Goal: Transaction & Acquisition: Purchase product/service

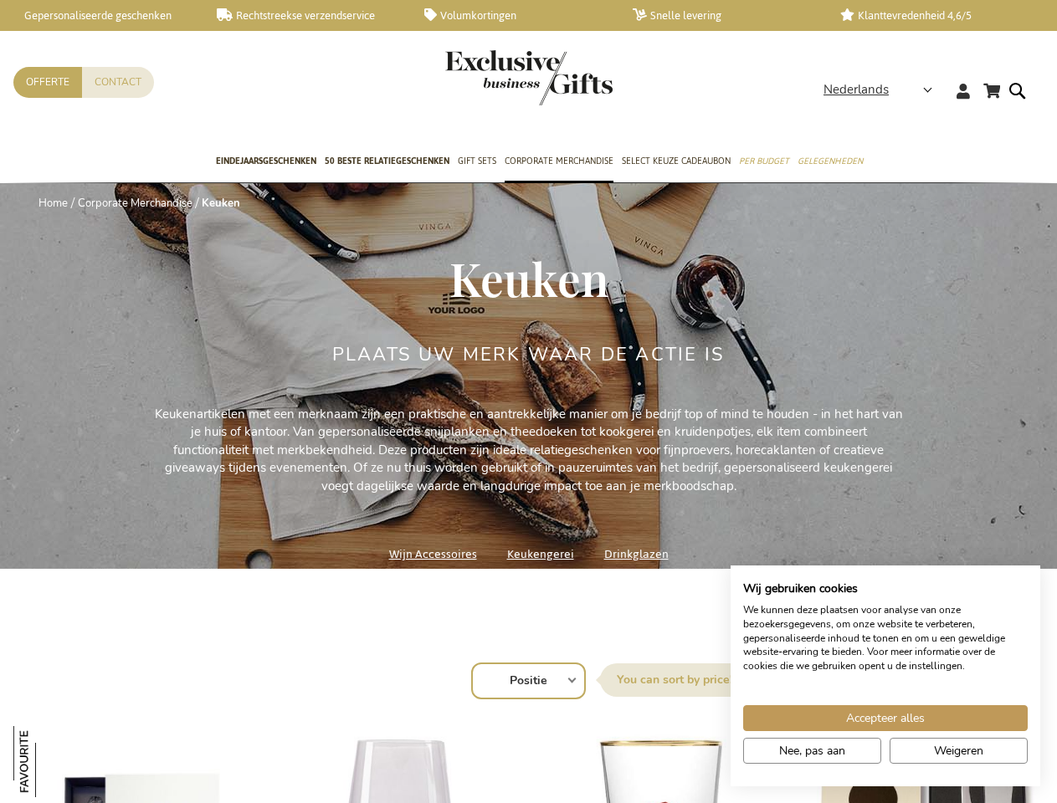
click at [528, 402] on div "Plaats uw merk waar de actie is" at bounding box center [528, 375] width 392 height 61
click at [883, 90] on span "Nederlands" at bounding box center [855, 89] width 65 height 19
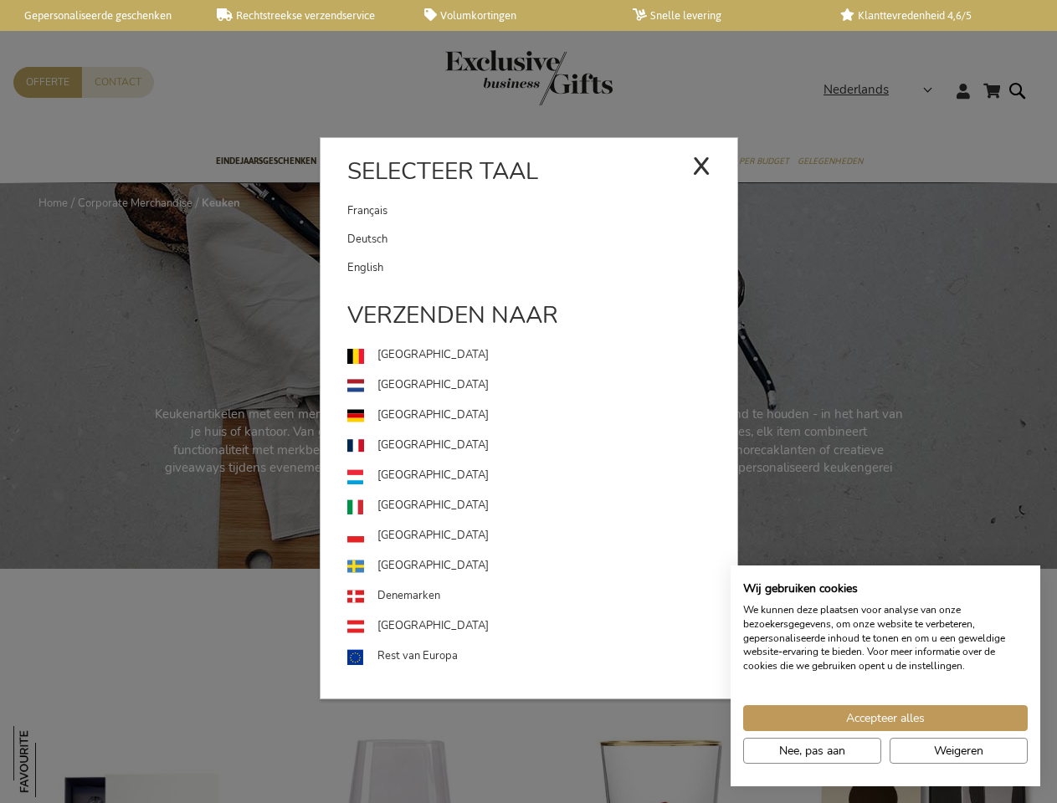
click at [823, 105] on div "Nederlands x Selecteer taal [DEMOGRAPHIC_DATA] Deutsch" at bounding box center [883, 92] width 120 height 24
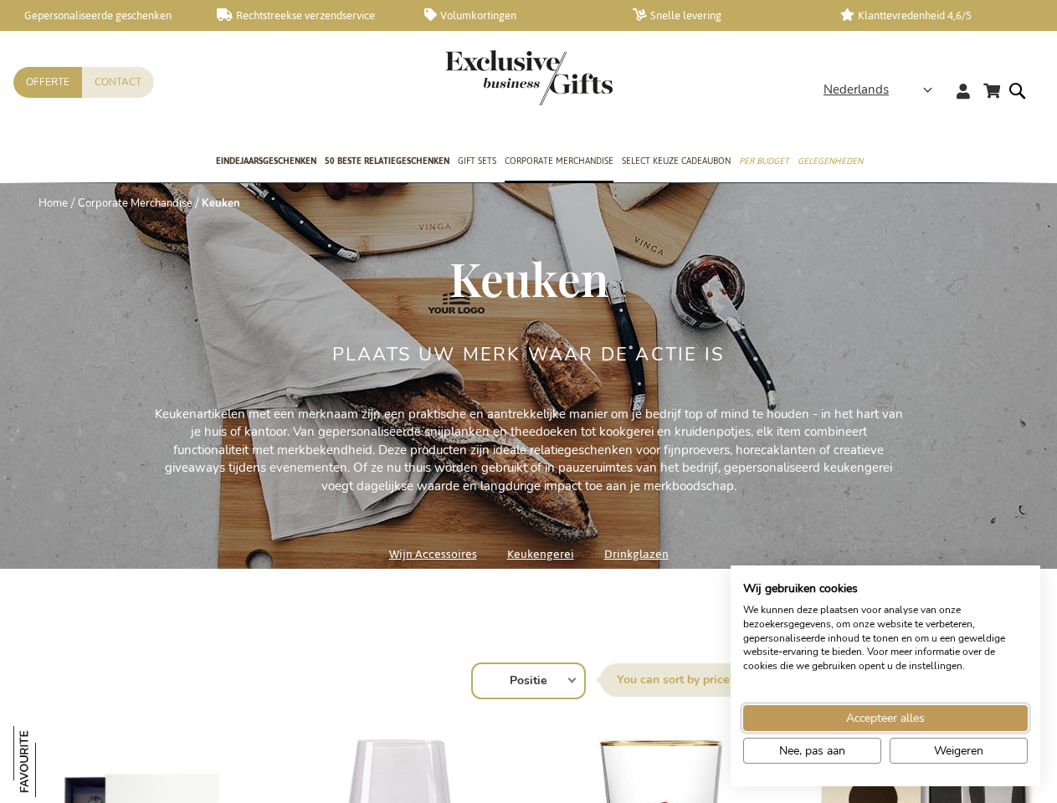
click at [885, 718] on span "Accepteer alles" at bounding box center [885, 718] width 79 height 18
